Goal: Task Accomplishment & Management: Complete application form

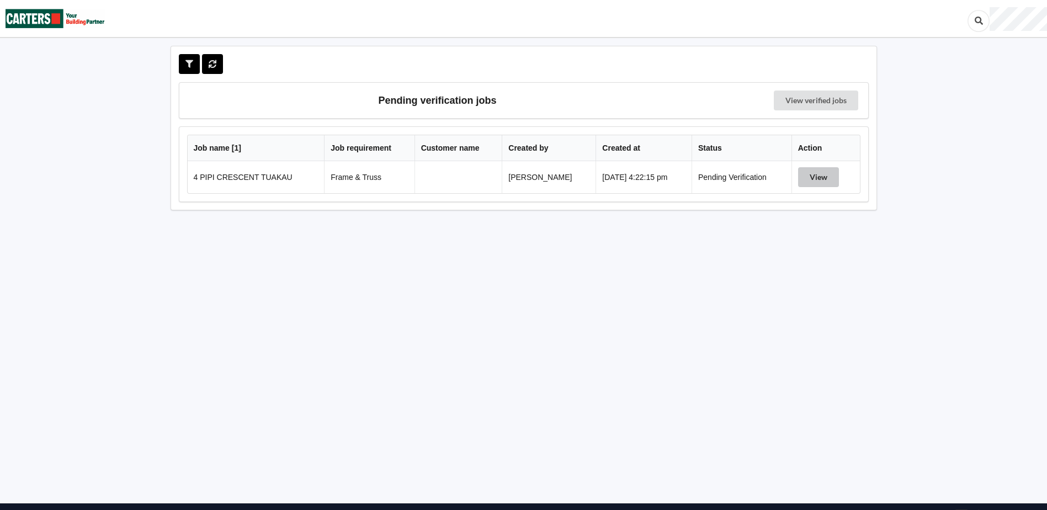
click at [810, 180] on button "View" at bounding box center [818, 177] width 41 height 20
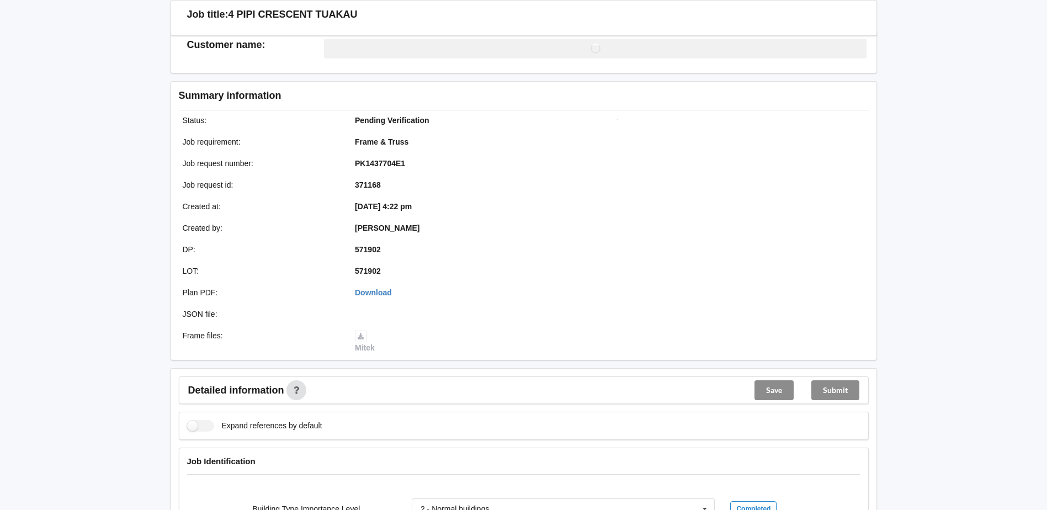
scroll to position [331, 0]
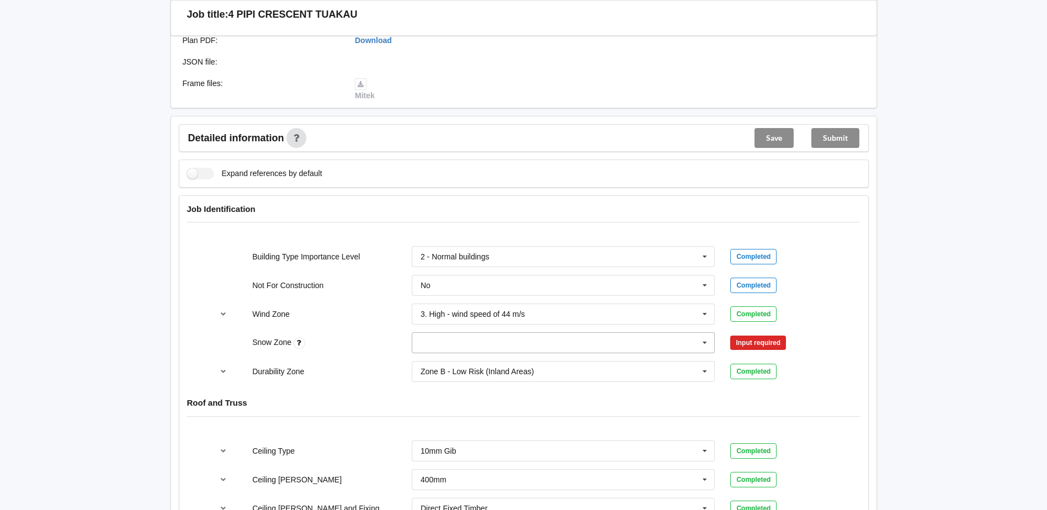
click at [531, 345] on input "text" at bounding box center [564, 343] width 302 height 20
click at [439, 361] on div "N0" at bounding box center [563, 363] width 302 height 20
click at [749, 338] on button "Confirm input" at bounding box center [763, 343] width 66 height 18
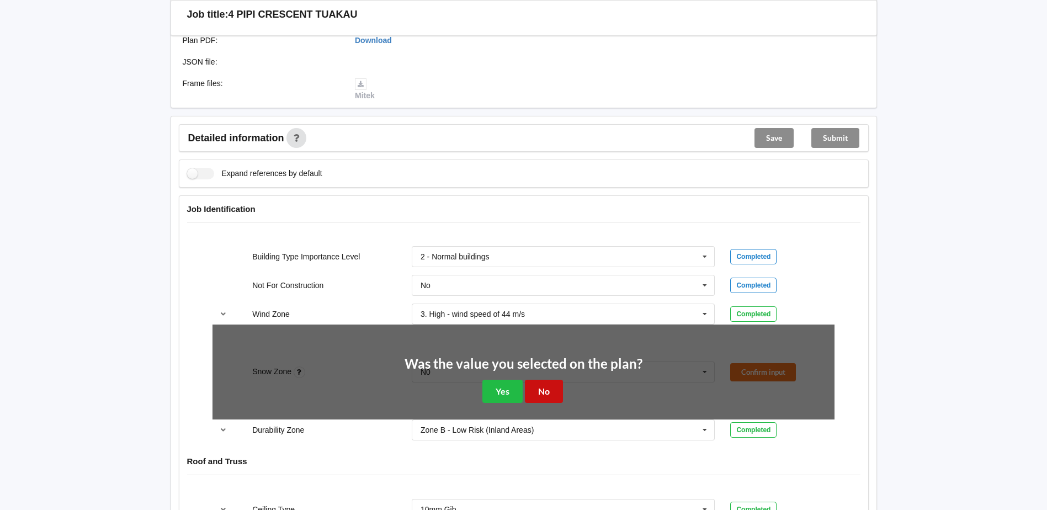
click at [545, 397] on button "No" at bounding box center [544, 391] width 38 height 23
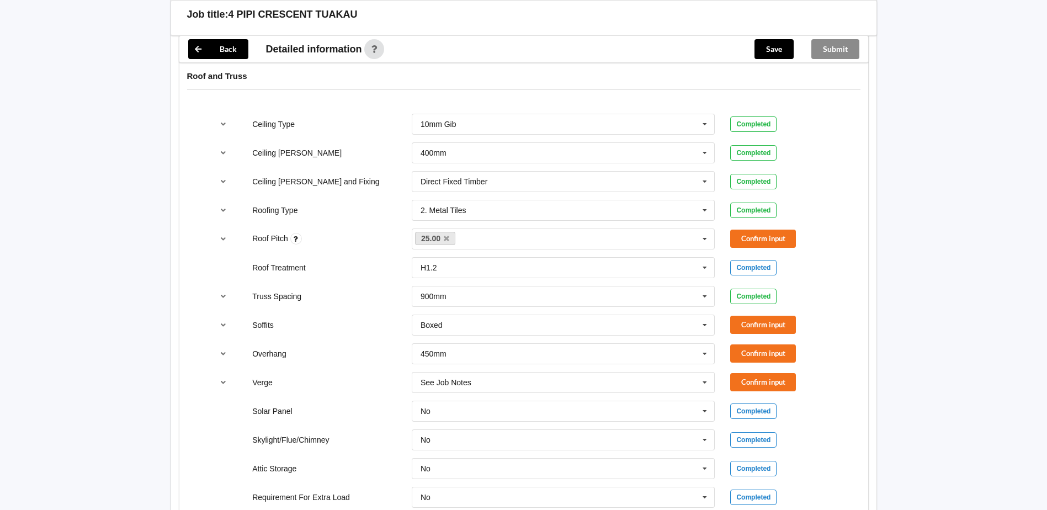
scroll to position [662, 0]
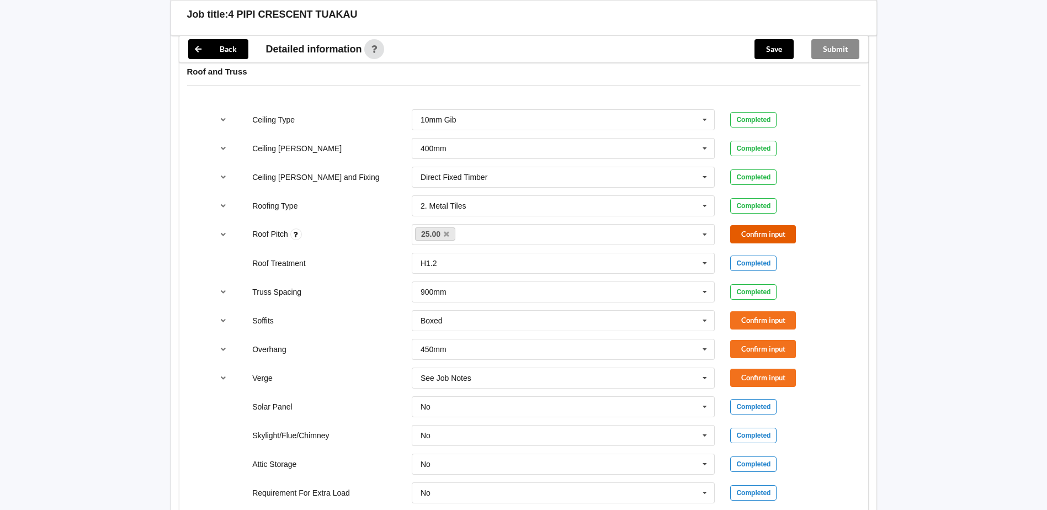
click at [753, 236] on button "Confirm input" at bounding box center [763, 234] width 66 height 18
click at [772, 321] on button "Confirm input" at bounding box center [763, 320] width 66 height 18
click at [737, 348] on button "Confirm input" at bounding box center [763, 349] width 66 height 18
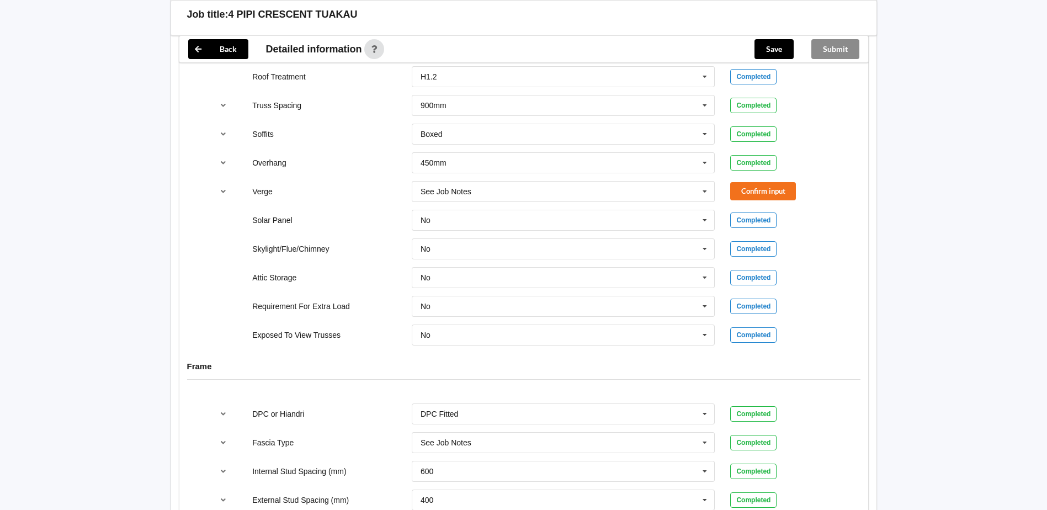
scroll to position [807, 0]
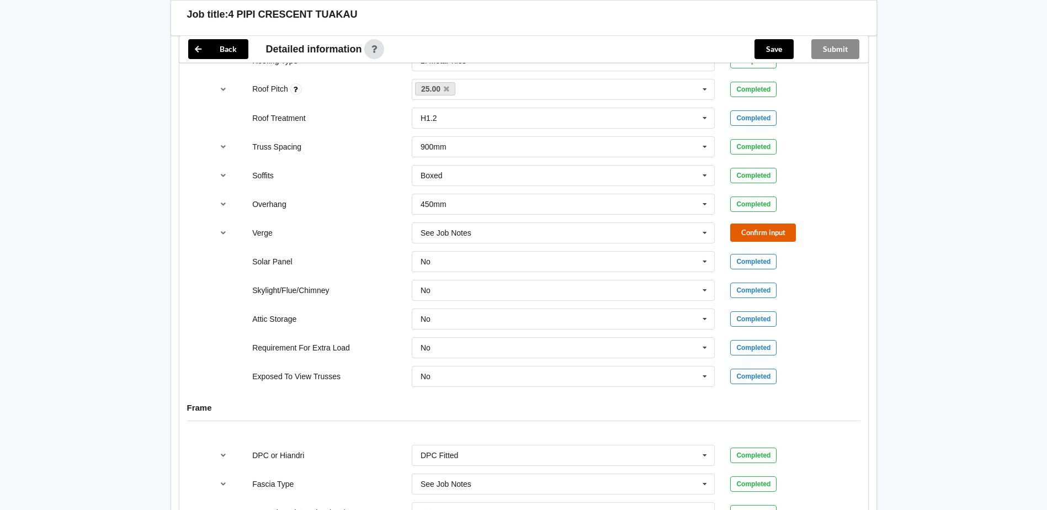
click at [756, 226] on button "Confirm input" at bounding box center [763, 232] width 66 height 18
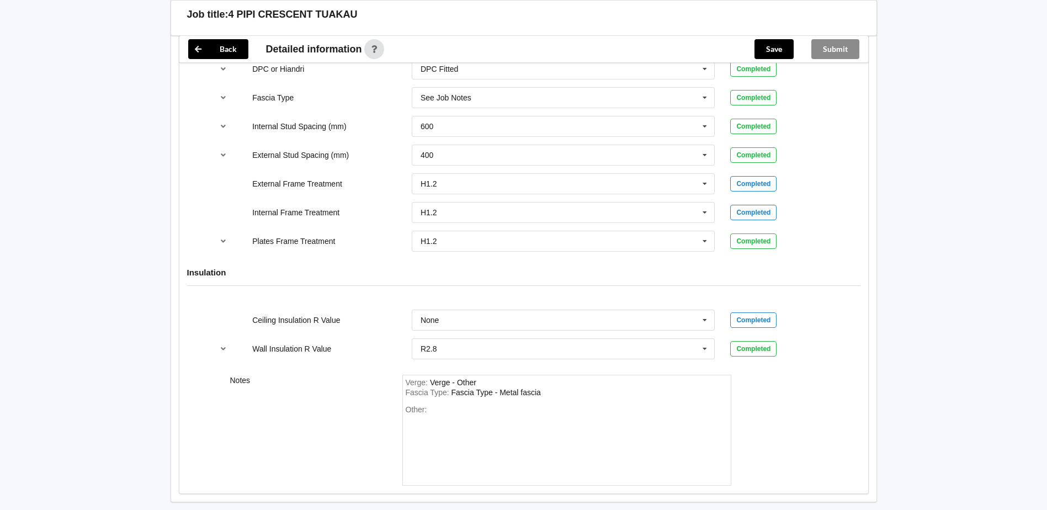
scroll to position [1249, 0]
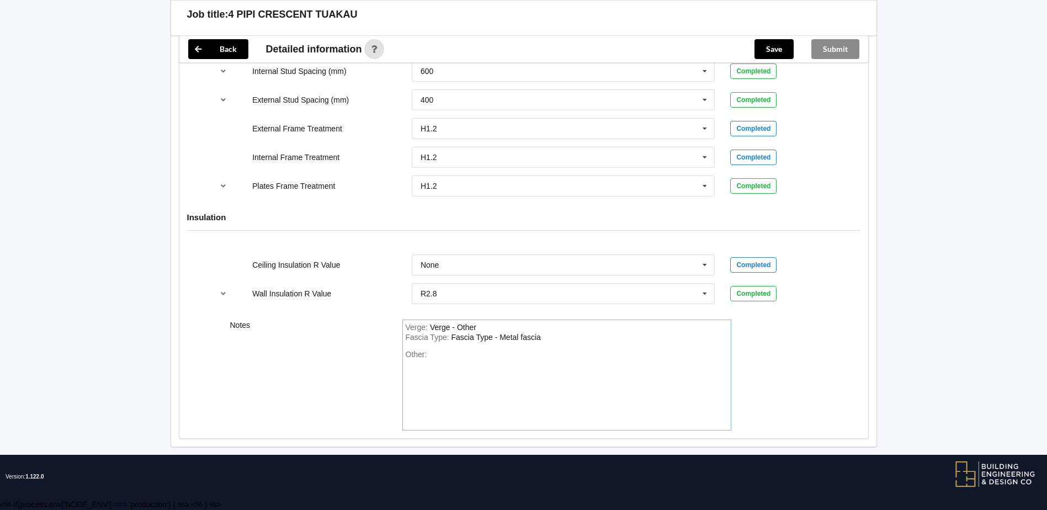
click at [493, 327] on div "Verge : Verge - Other" at bounding box center [567, 328] width 322 height 10
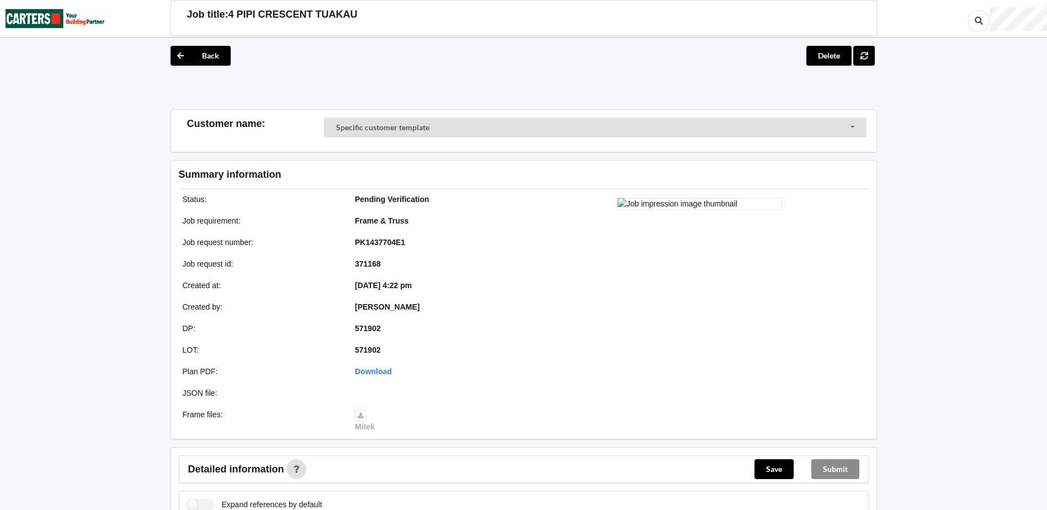
scroll to position [166, 0]
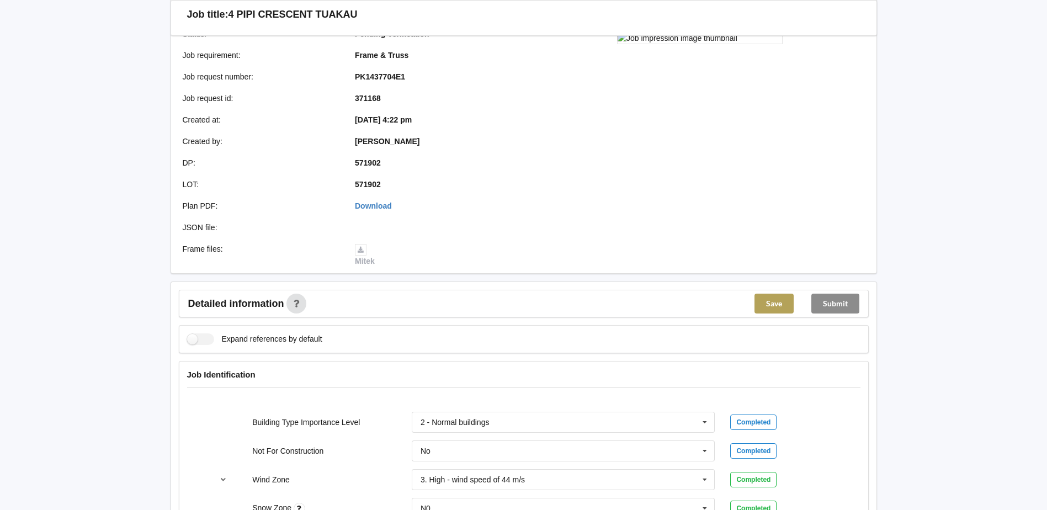
click at [769, 306] on button "Save" at bounding box center [773, 304] width 39 height 20
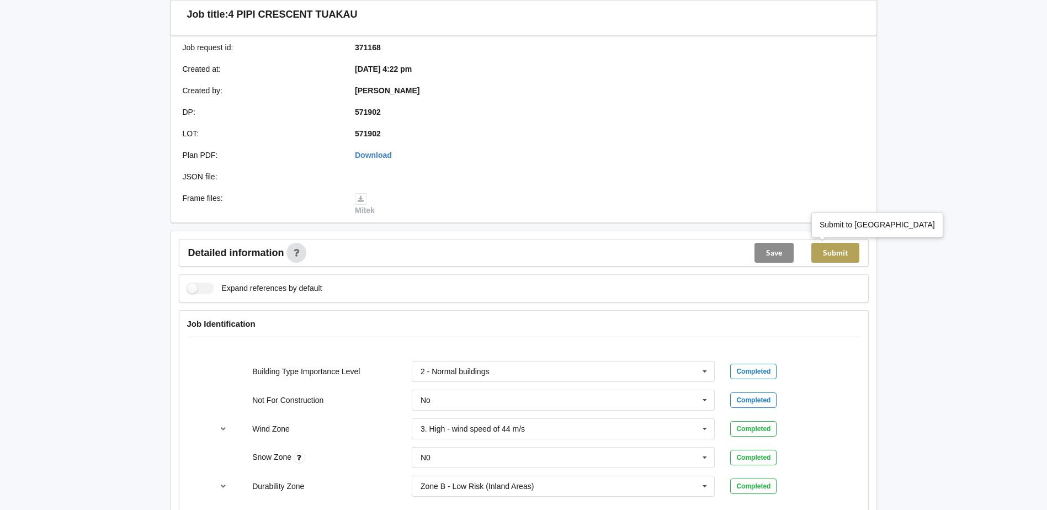
click at [838, 255] on button "Submit" at bounding box center [835, 253] width 48 height 20
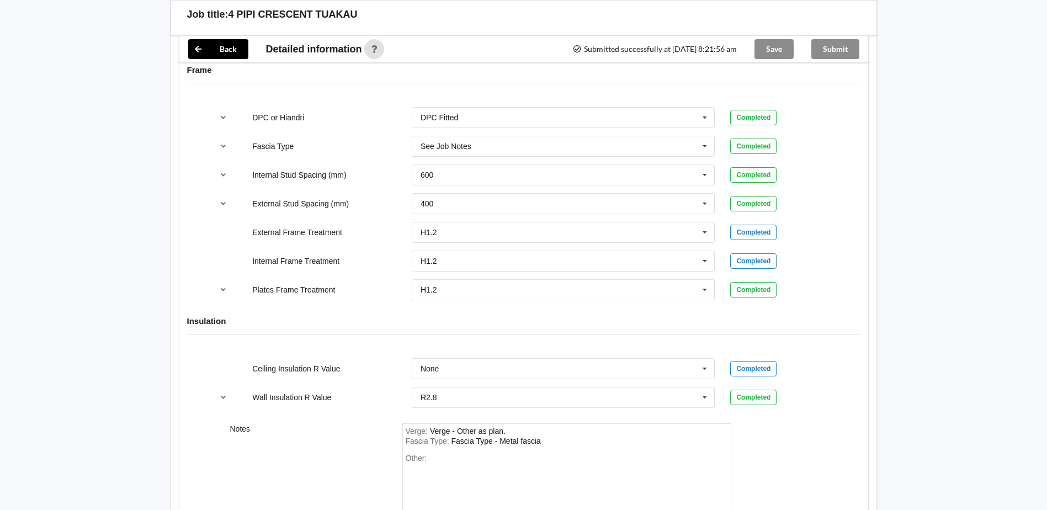
scroll to position [1198, 0]
